Goal: Find specific page/section: Find specific page/section

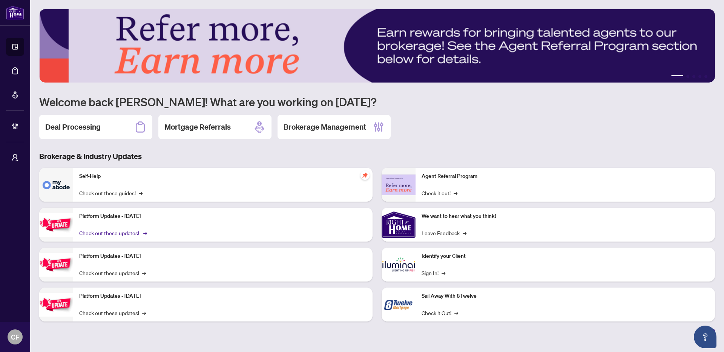
click at [124, 233] on link "Check out these updates! →" at bounding box center [112, 233] width 67 height 8
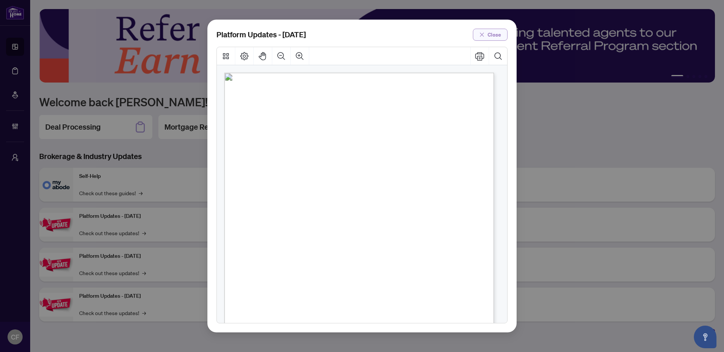
click at [481, 37] on icon "close" at bounding box center [481, 34] width 5 height 5
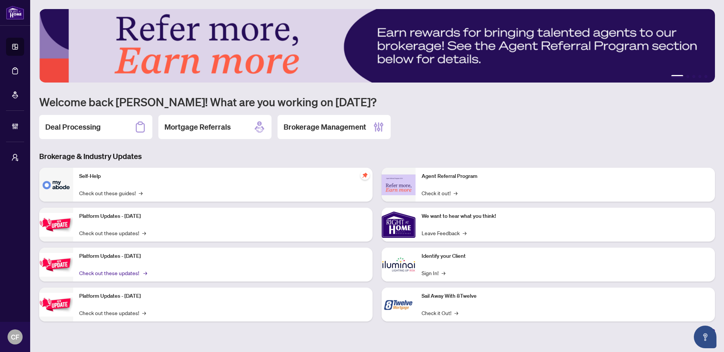
click at [129, 274] on link "Check out these updates! →" at bounding box center [112, 273] width 67 height 8
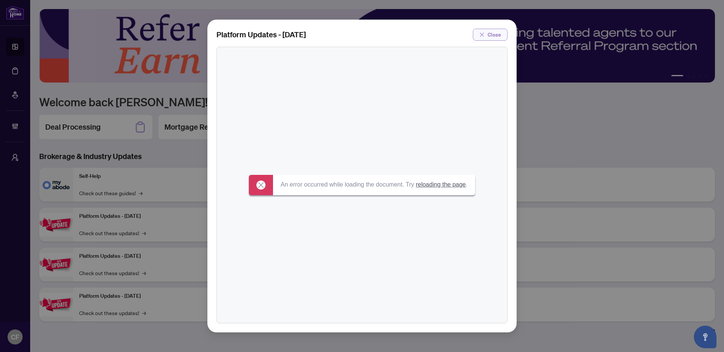
click at [503, 32] on button "Close" at bounding box center [490, 35] width 35 height 12
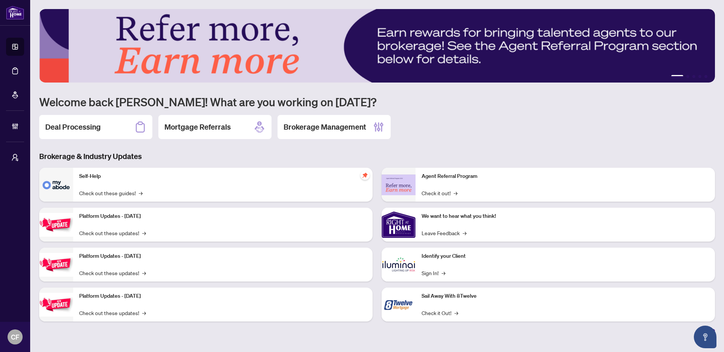
drag, startPoint x: 118, startPoint y: 314, endPoint x: 128, endPoint y: 307, distance: 12.1
click at [119, 314] on link "Check out these updates! →" at bounding box center [112, 313] width 67 height 8
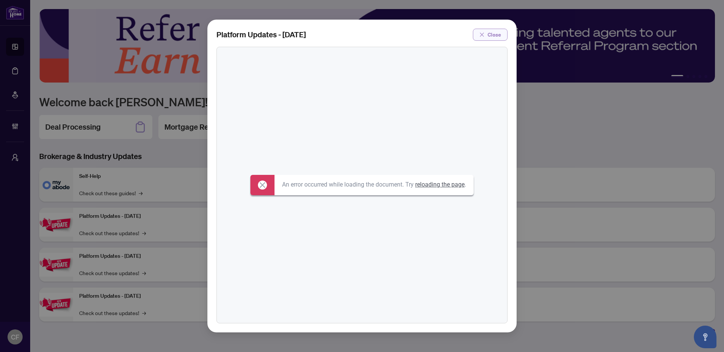
click at [489, 33] on span "Close" at bounding box center [494, 35] width 14 height 12
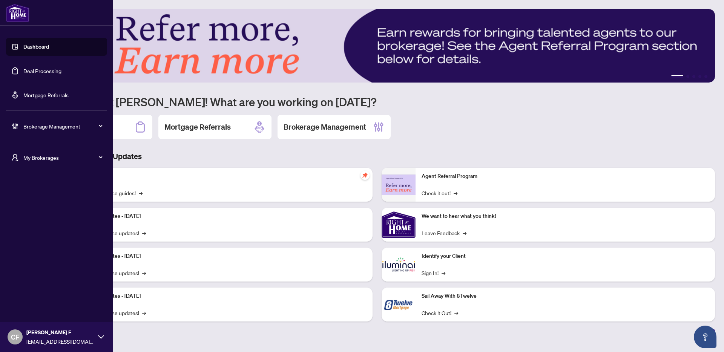
click at [43, 158] on span "My Brokerages" at bounding box center [62, 157] width 78 height 8
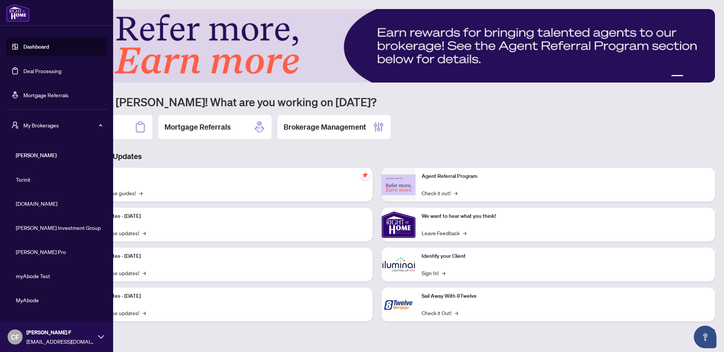
click at [38, 256] on li "[PERSON_NAME] Pro" at bounding box center [56, 252] width 101 height 18
